Goal: Transaction & Acquisition: Book appointment/travel/reservation

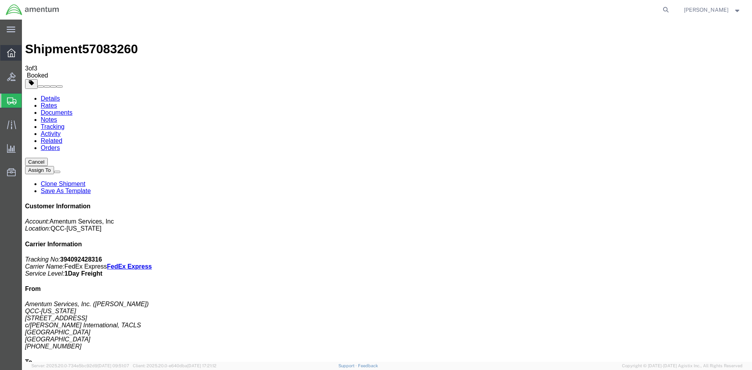
click at [13, 53] on icon at bounding box center [11, 53] width 9 height 9
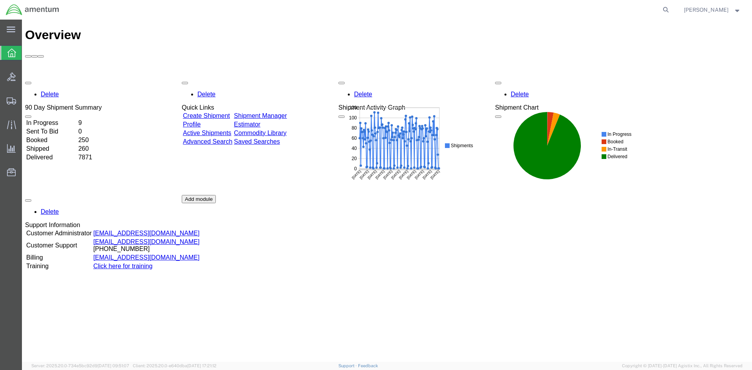
click at [285, 112] on link "Shipment Manager" at bounding box center [260, 115] width 53 height 7
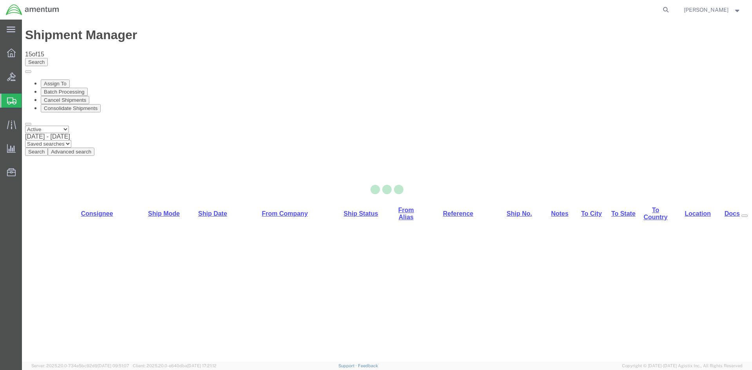
select select "42668"
select select "42728"
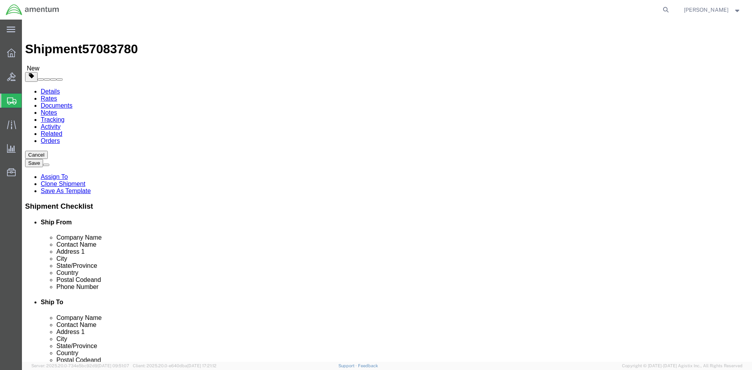
click button "Rate Shipment"
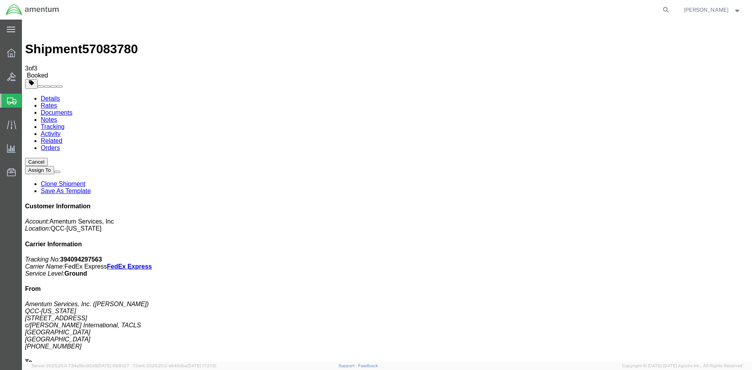
drag, startPoint x: 279, startPoint y: 141, endPoint x: 318, endPoint y: 139, distance: 39.2
copy td "394094297563"
click at [10, 55] on icon at bounding box center [11, 53] width 9 height 9
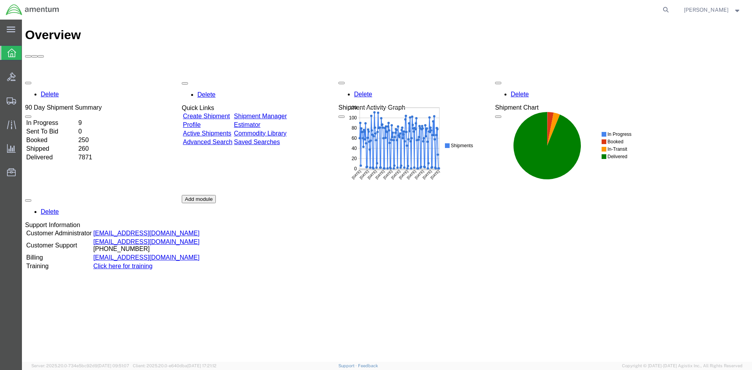
click at [270, 78] on div "Delete 90 Day Shipment Summary In Progress 9 Sent To Bid 0 Booked 250 Shipped 2…" at bounding box center [387, 195] width 724 height 235
click at [287, 112] on link "Shipment Manager" at bounding box center [260, 115] width 53 height 7
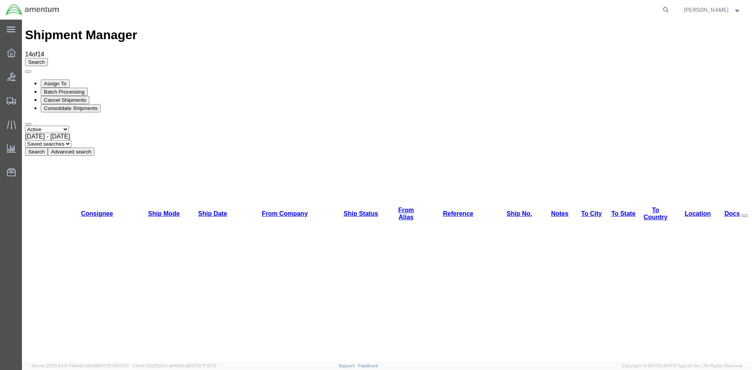
click at [48, 148] on button "Search" at bounding box center [36, 152] width 23 height 8
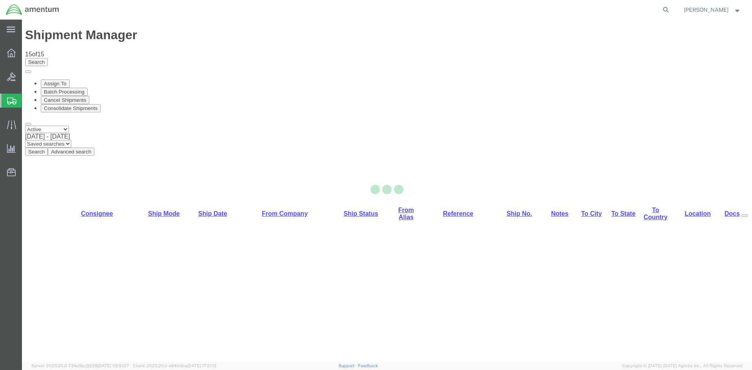
select select "42668"
select select "42679"
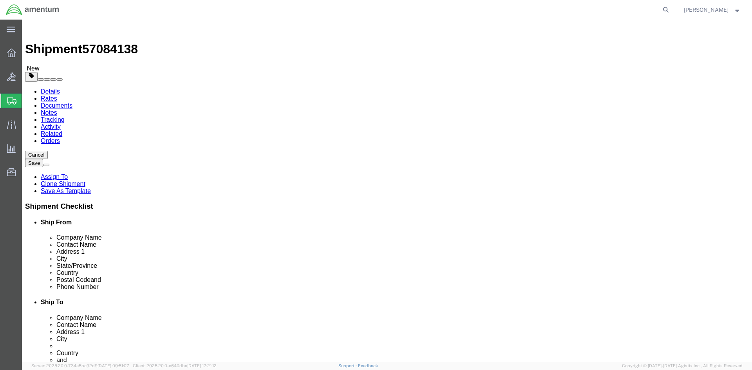
click icon
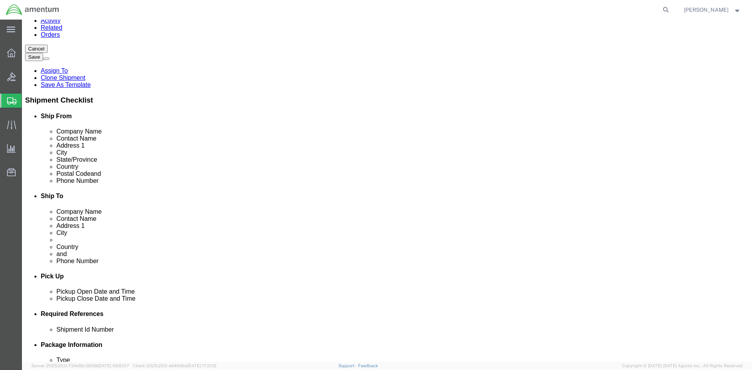
scroll to position [118, 0]
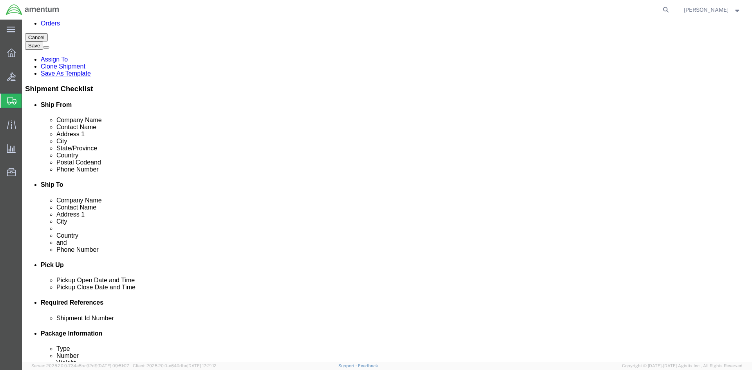
click button "Add"
click select "Select EIN EORI TIN VAT Other"
select select "EORI"
click select "Select EIN EORI TIN VAT Other"
click input "text"
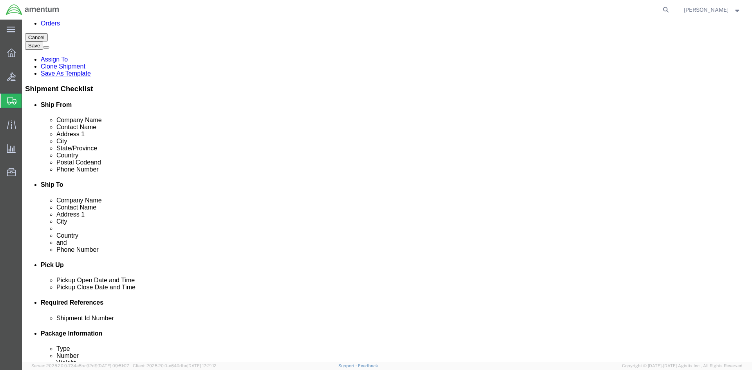
type input "[US_VEHICLE_IDENTIFICATION_NUMBER]"
click link "ADDITIONAL INFORMATION"
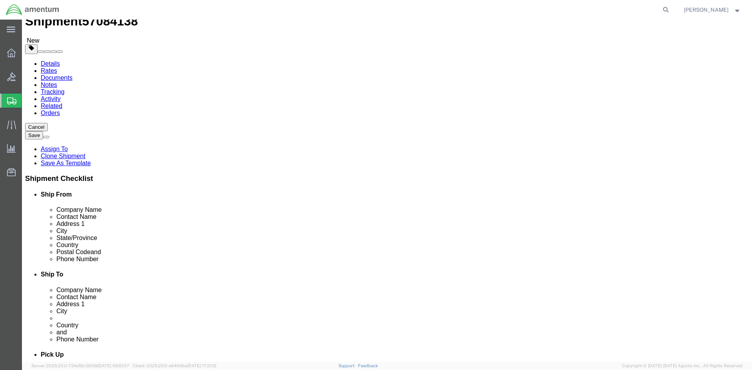
scroll to position [0, 0]
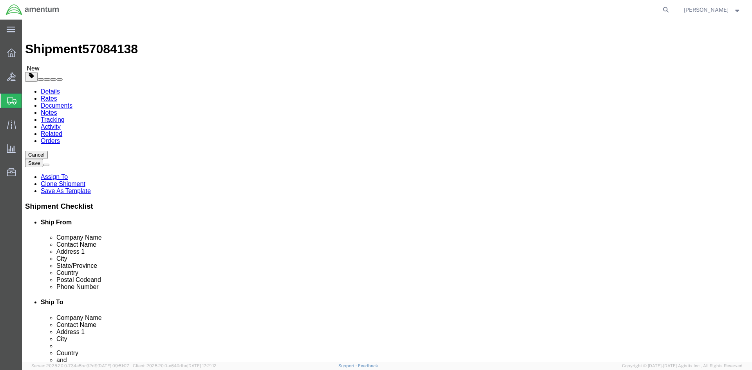
click link "Special Services"
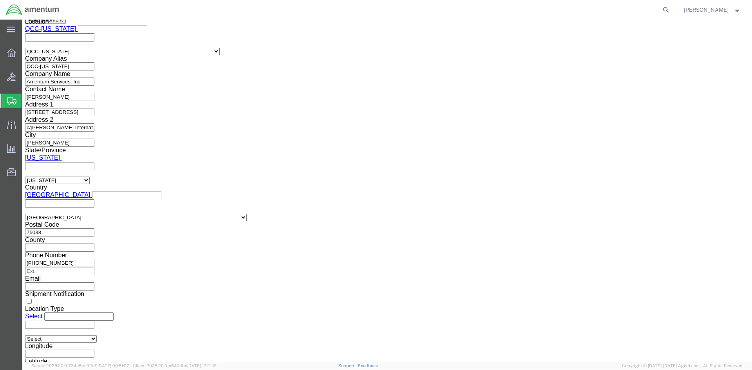
scroll to position [588, 0]
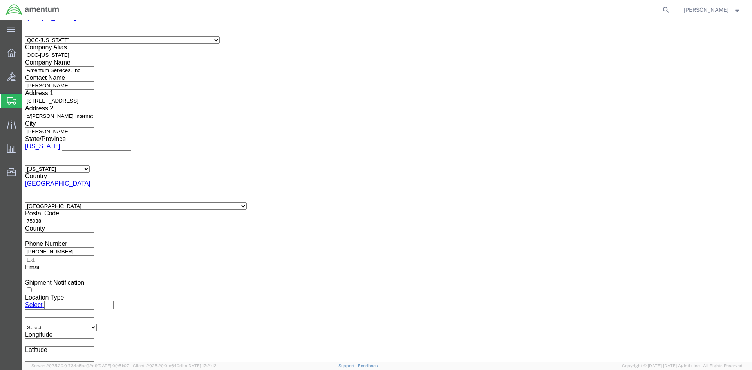
click select "Select AES-Direct EEI Carrier File EEI EEI Exempt"
select select "EXEM"
click select "Select AES-Direct EEI Carrier File EEI EEI Exempt"
drag, startPoint x: 407, startPoint y: 191, endPoint x: 370, endPoint y: 177, distance: 39.8
click div "EEI Information Select AES-Direct EEI Carrier File EEI EEI Exempt ITN Number 30…"
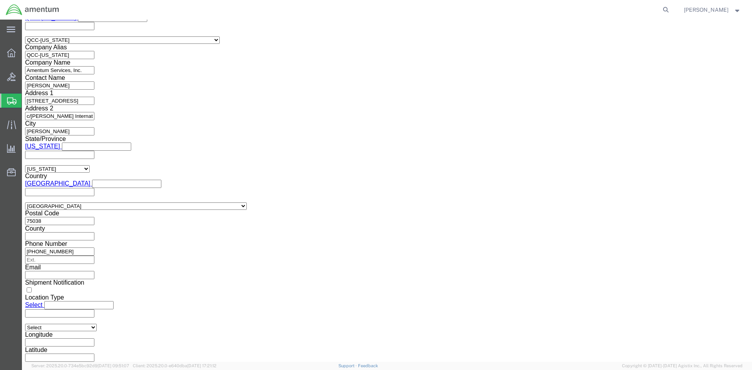
click select "Select ATF BIS DEA EPA FDA FTR ITAR OFAC Other (OPA)"
select select "FTR"
click select "Select ATF BIS DEA EPA FDA FTR ITAR OFAC Other (OPA)"
click select "Select 30.2(d)(2) 30.36 30.37(a) 30.37(f) 30.37(g) 30.37(h) 30.37(i) 30.37(j) 3…"
select select "30.37(a)"
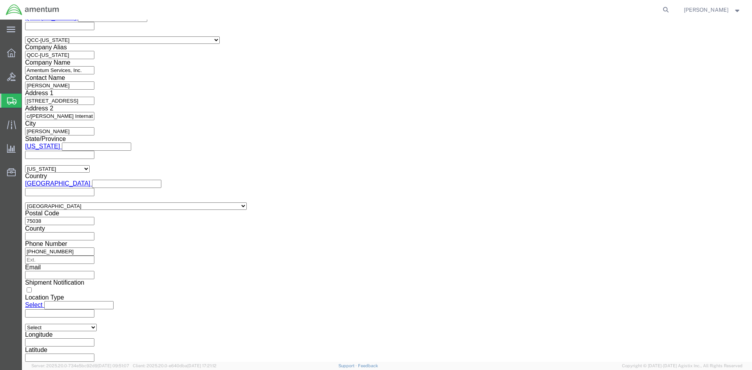
click select "Select 30.2(d)(2) 30.36 30.37(a) 30.37(f) 30.37(g) 30.37(h) 30.37(i) 30.37(j) 3…"
click button "Rate Shipment"
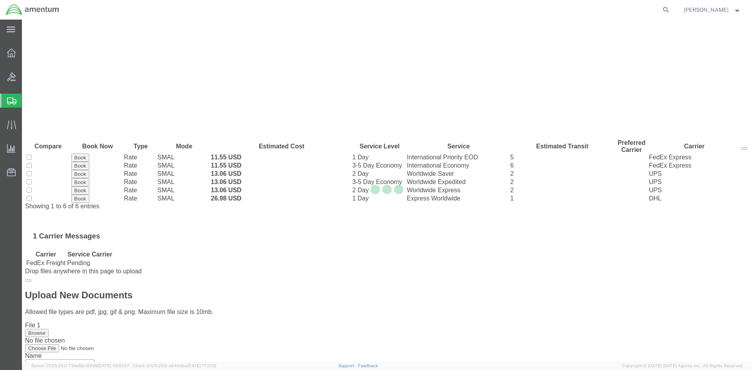
scroll to position [0, 0]
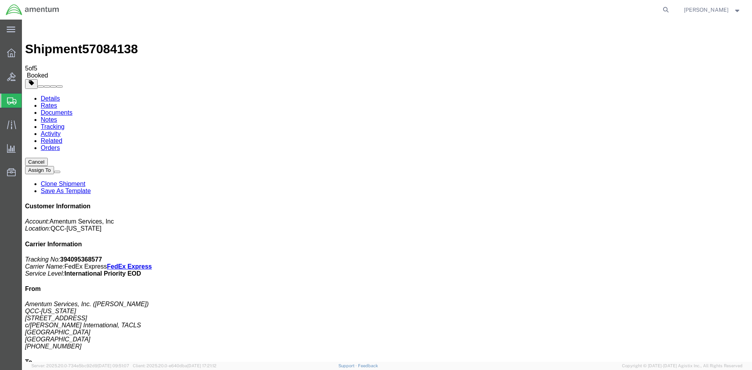
drag, startPoint x: 326, startPoint y: 172, endPoint x: 33, endPoint y: 185, distance: 292.5
click at [9, 55] on icon at bounding box center [11, 53] width 9 height 9
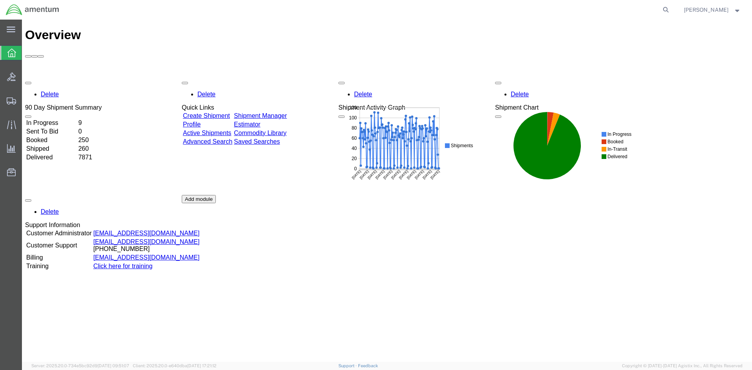
click at [279, 112] on link "Shipment Manager" at bounding box center [260, 115] width 53 height 7
